Goal: Find specific page/section: Find specific page/section

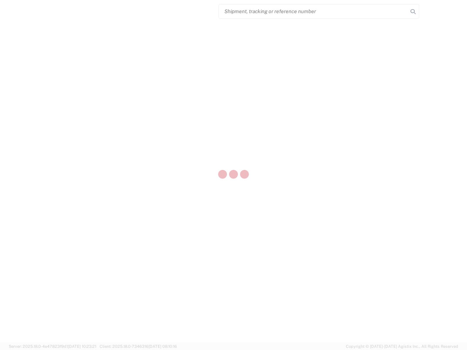
select select "US"
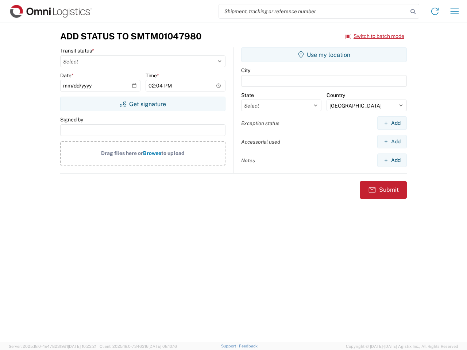
click at [313, 11] on input "search" at bounding box center [313, 11] width 189 height 14
click at [413, 12] on icon at bounding box center [413, 12] width 10 height 10
click at [435, 11] on icon at bounding box center [435, 11] width 12 height 12
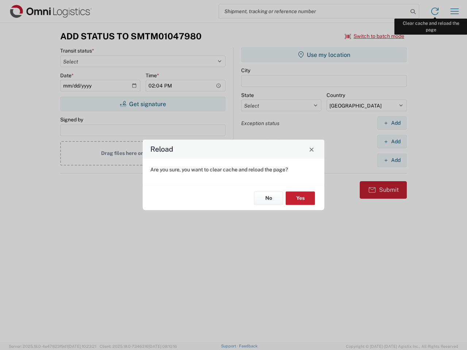
click at [455, 11] on div "Reload Are you sure, you want to clear cache and reload the page? No Yes" at bounding box center [233, 175] width 467 height 350
click at [375, 36] on div "Reload Are you sure, you want to clear cache and reload the page? No Yes" at bounding box center [233, 175] width 467 height 350
click at [143, 104] on div "Reload Are you sure, you want to clear cache and reload the page? No Yes" at bounding box center [233, 175] width 467 height 350
click at [324, 55] on div "Reload Are you sure, you want to clear cache and reload the page? No Yes" at bounding box center [233, 175] width 467 height 350
click at [392, 123] on div "Reload Are you sure, you want to clear cache and reload the page? No Yes" at bounding box center [233, 175] width 467 height 350
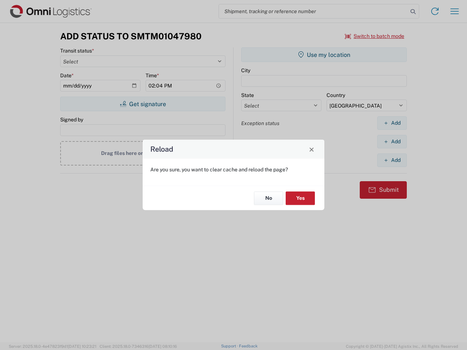
click at [392, 142] on div "Reload Are you sure, you want to clear cache and reload the page? No Yes" at bounding box center [233, 175] width 467 height 350
click at [392, 160] on div "Reload Are you sure, you want to clear cache and reload the page? No Yes" at bounding box center [233, 175] width 467 height 350
